Goal: Information Seeking & Learning: Learn about a topic

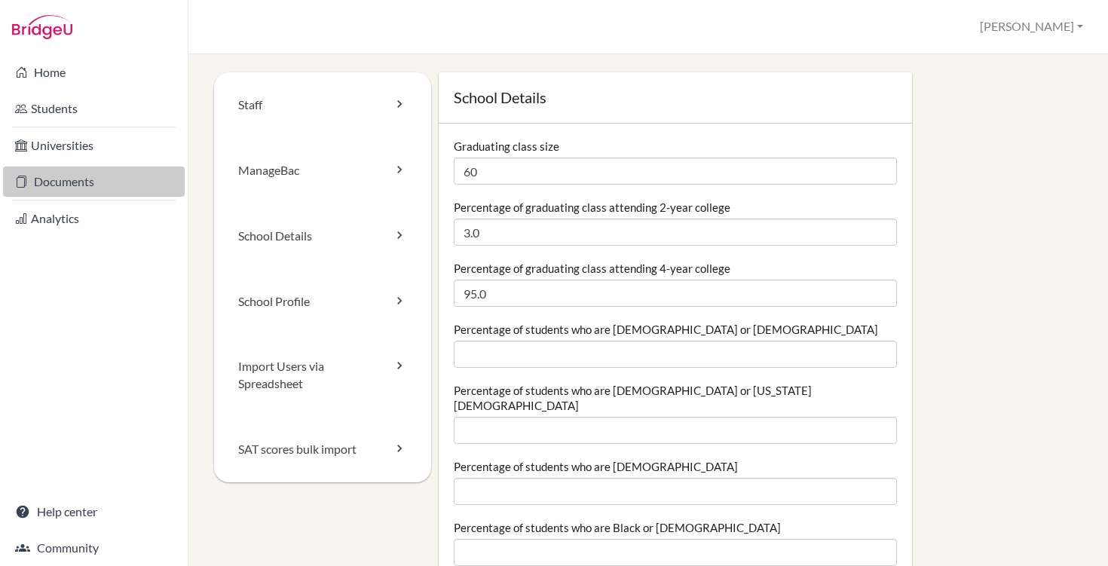
click at [71, 186] on link "Documents" at bounding box center [94, 182] width 182 height 30
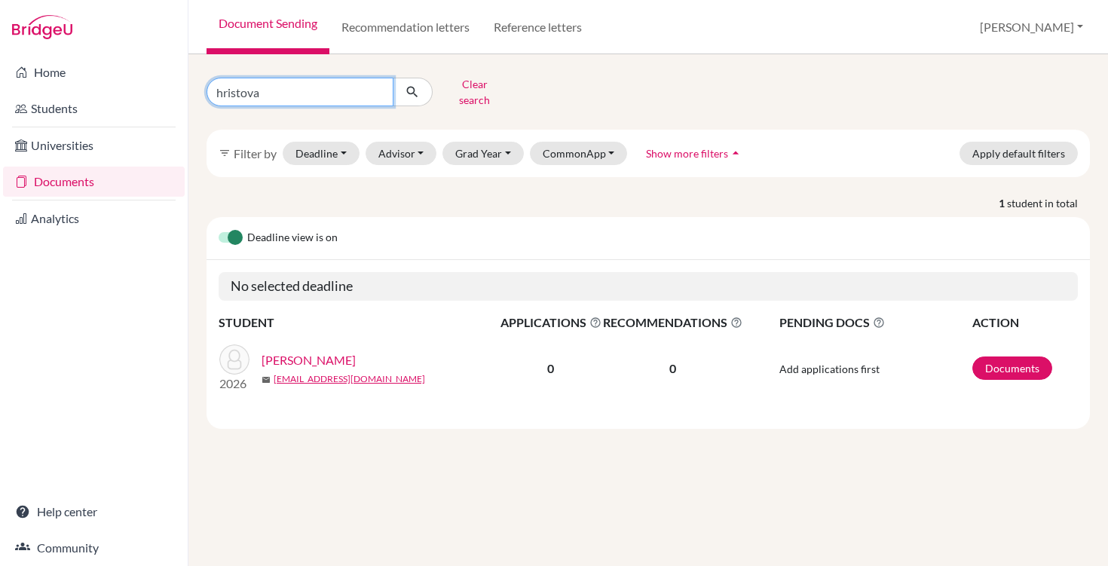
drag, startPoint x: 282, startPoint y: 86, endPoint x: 197, endPoint y: 86, distance: 85.2
click at [199, 86] on div "hristova Clear search" at bounding box center [346, 91] width 302 height 39
type input "ye"
click button "submit" at bounding box center [413, 92] width 40 height 29
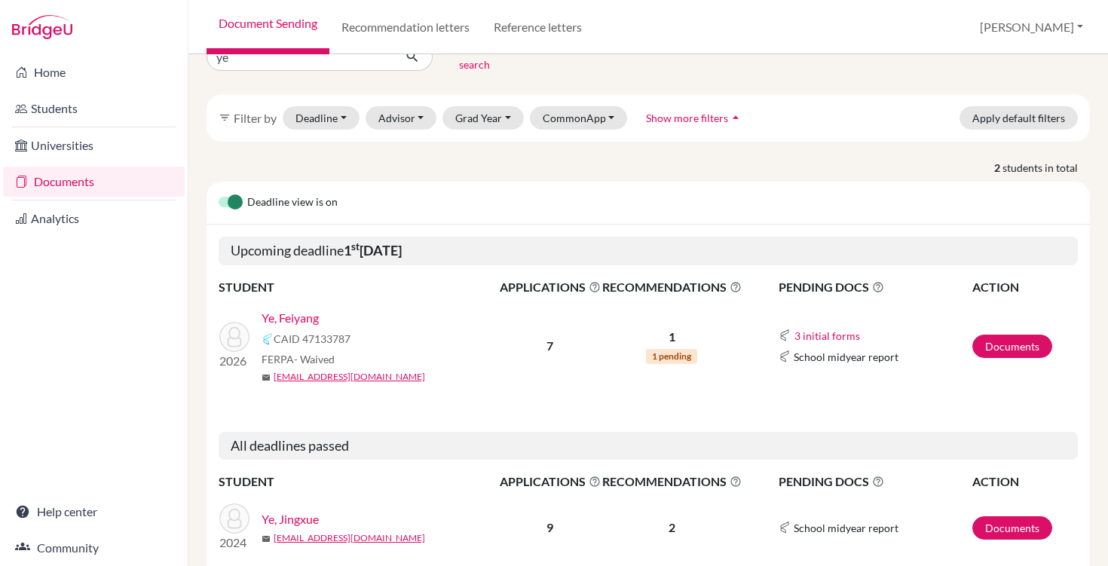
scroll to position [25, 0]
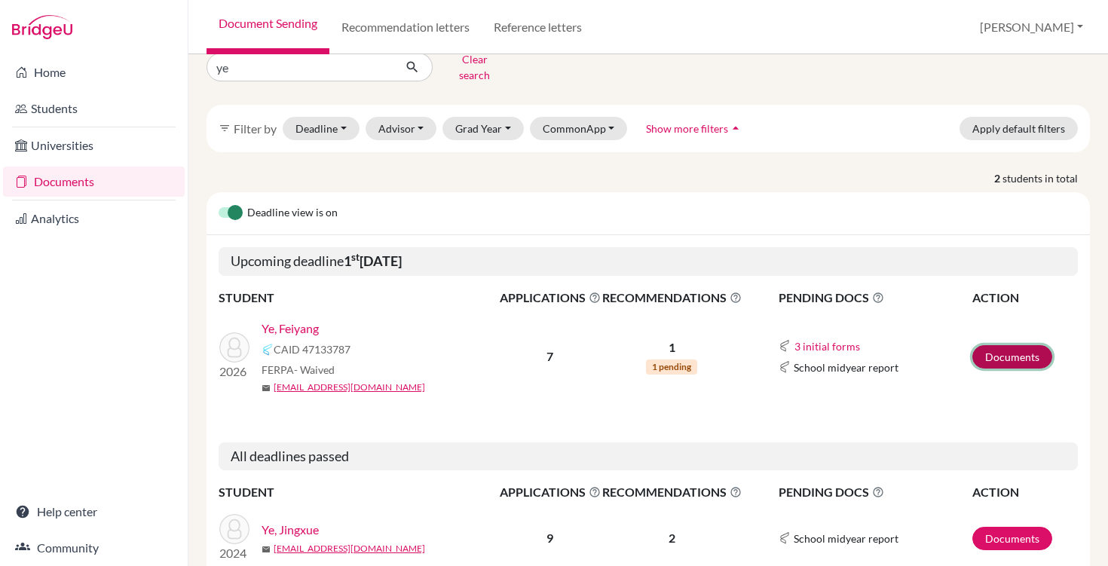
click at [1016, 345] on link "Documents" at bounding box center [1012, 356] width 80 height 23
click at [1018, 347] on link "Documents" at bounding box center [1012, 356] width 80 height 23
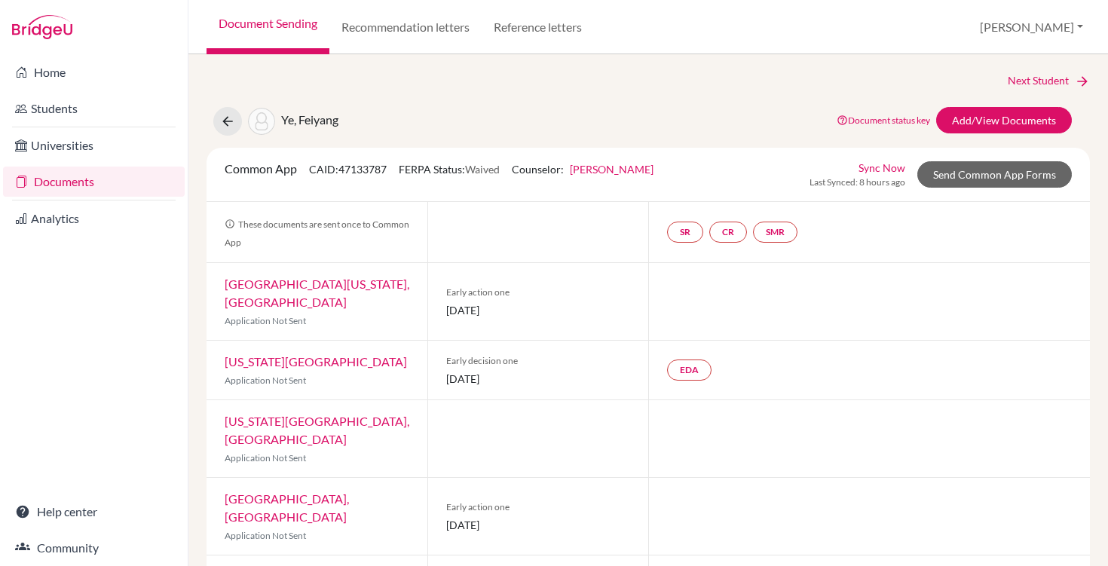
scroll to position [19, 0]
click at [222, 124] on icon at bounding box center [227, 121] width 15 height 15
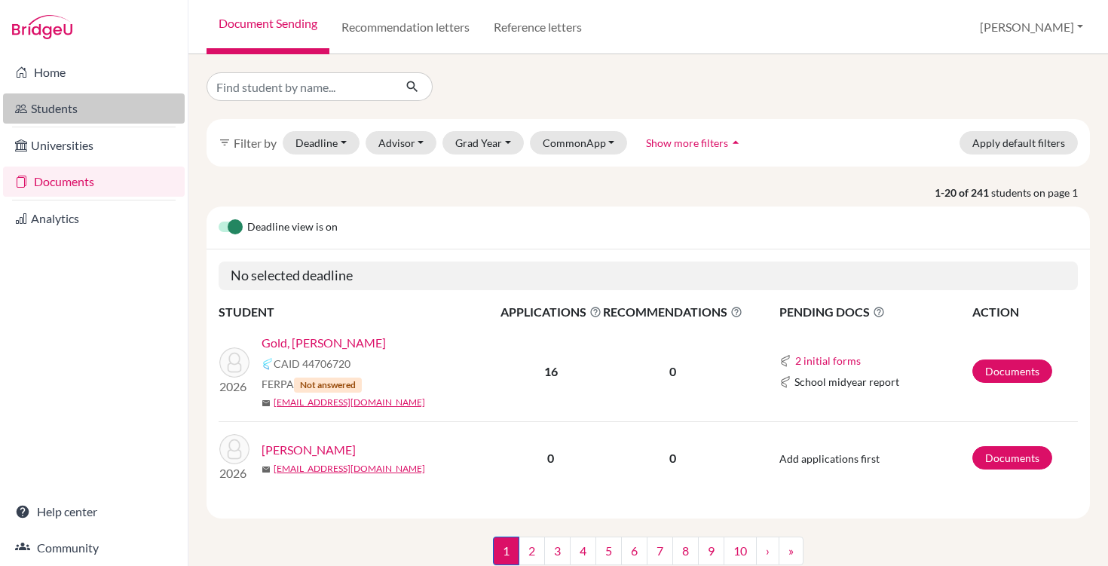
click at [54, 116] on link "Students" at bounding box center [94, 108] width 182 height 30
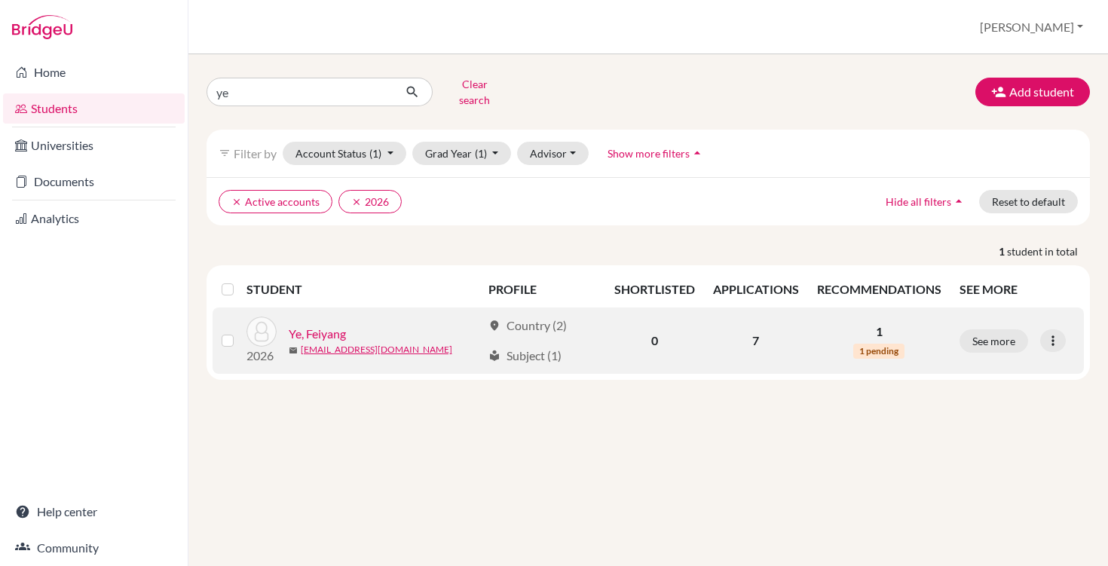
click at [309, 325] on link "Ye, Feiyang" at bounding box center [317, 334] width 57 height 18
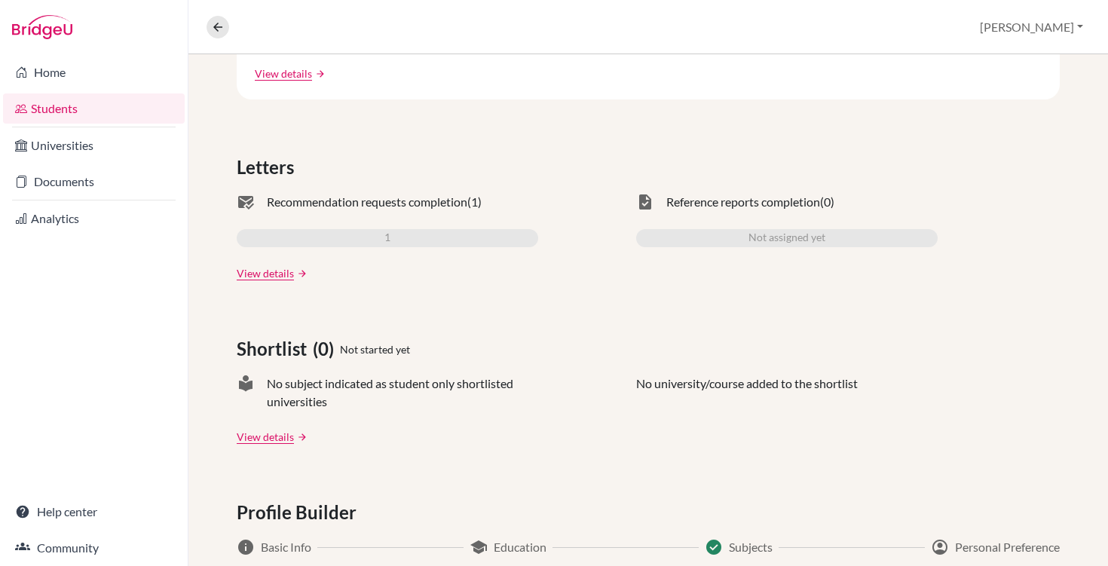
scroll to position [408, 0]
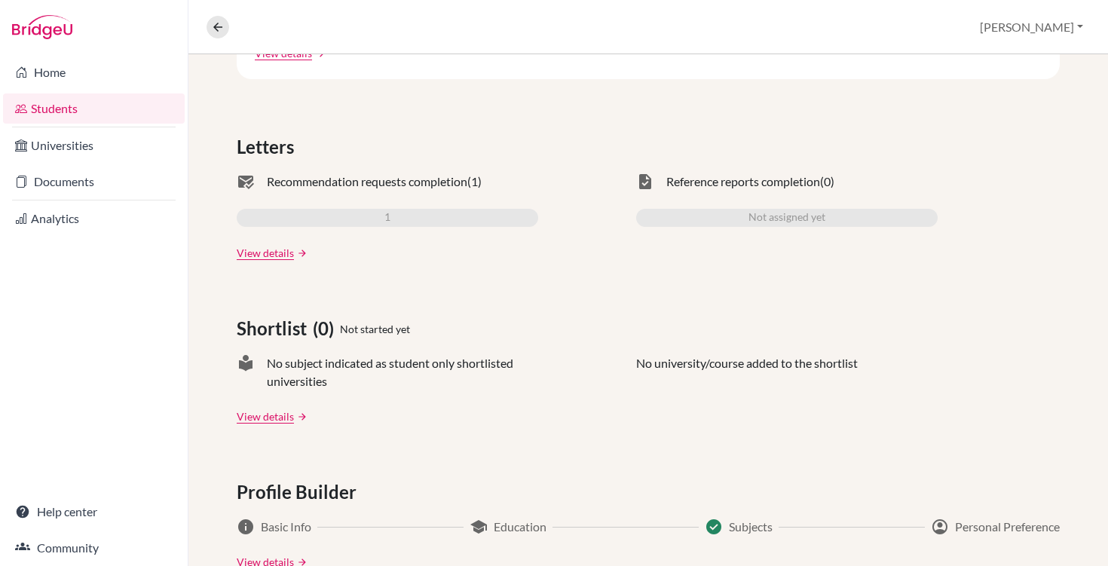
click at [307, 209] on div "1" at bounding box center [387, 218] width 301 height 18
click at [310, 185] on span "Recommendation requests completion" at bounding box center [367, 182] width 200 height 18
click at [291, 252] on link "View details" at bounding box center [265, 253] width 57 height 16
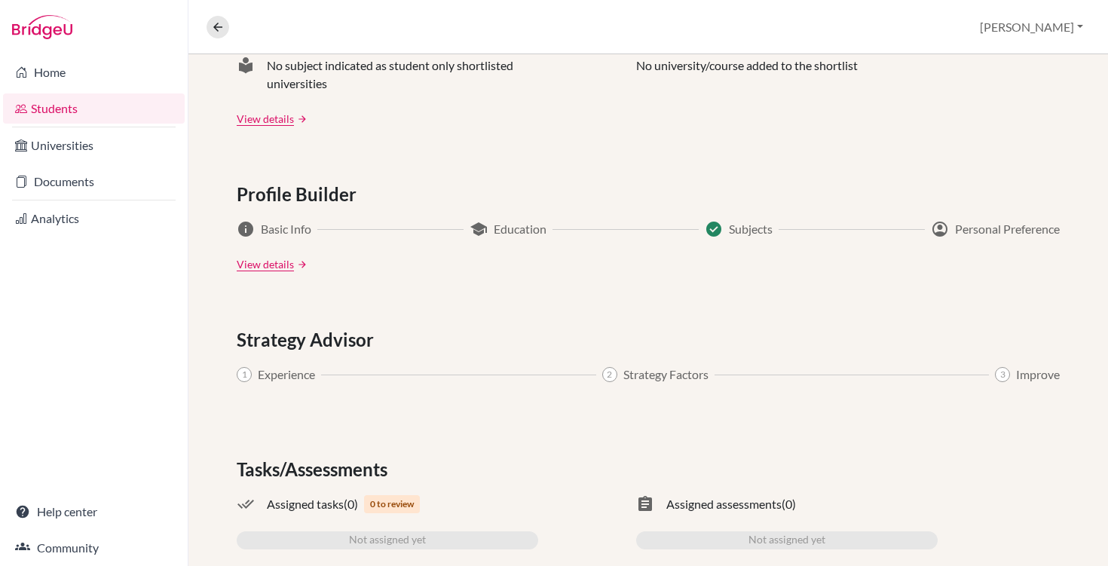
scroll to position [760, 0]
